Goal: Task Accomplishment & Management: Use online tool/utility

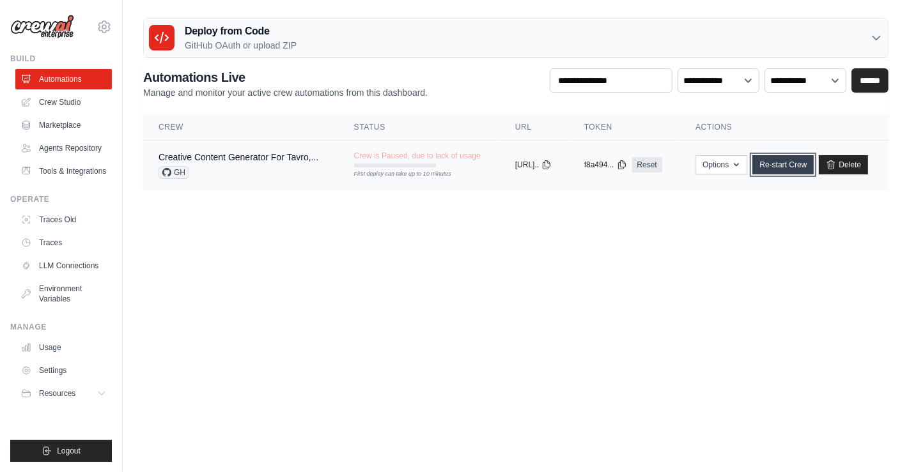
click at [813, 166] on link "Re-start Crew" at bounding box center [782, 164] width 61 height 19
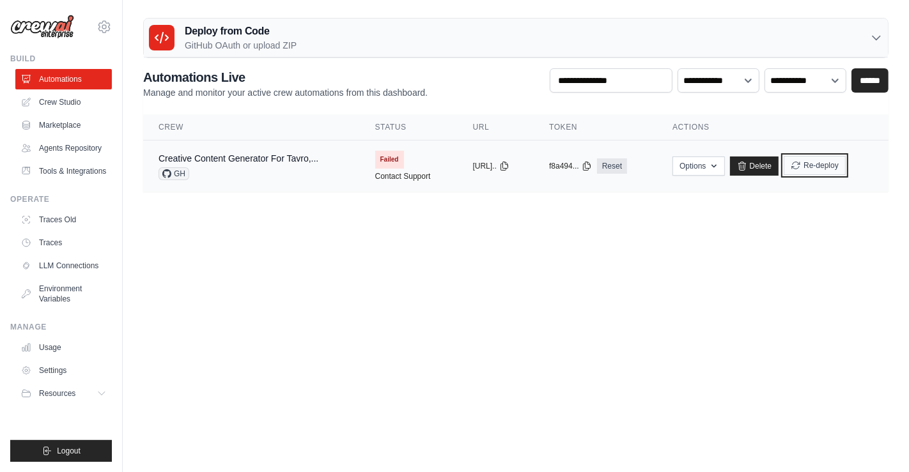
click at [845, 166] on button "Re-deploy" at bounding box center [814, 165] width 62 height 19
click at [14, 447] on button "Logout" at bounding box center [61, 451] width 102 height 22
